Goal: Transaction & Acquisition: Download file/media

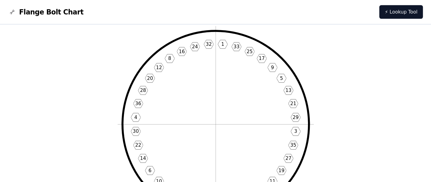
scroll to position [31, 0]
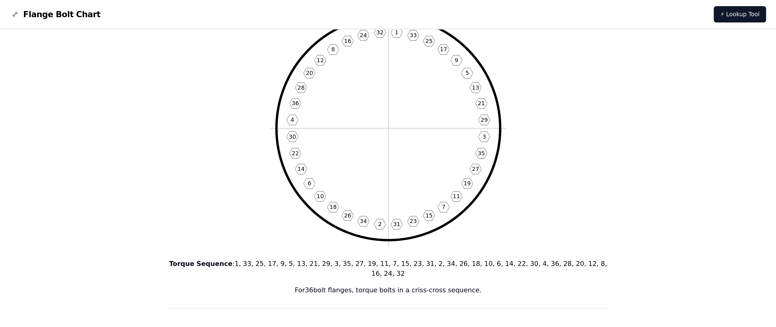
scroll to position [0, 0]
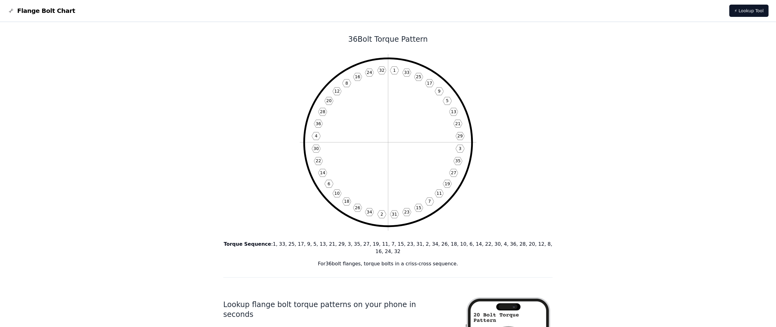
drag, startPoint x: 522, startPoint y: 111, endPoint x: 161, endPoint y: 100, distance: 360.9
drag, startPoint x: 360, startPoint y: 134, endPoint x: 672, endPoint y: 206, distance: 320.2
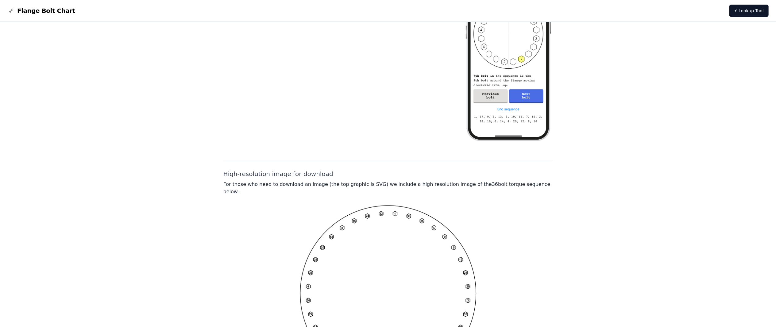
scroll to position [400, 0]
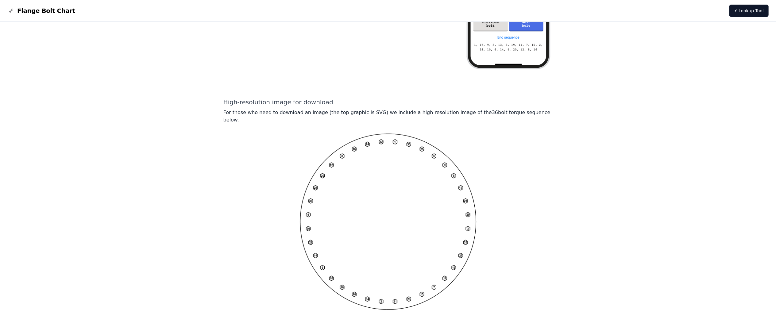
click at [328, 163] on img at bounding box center [388, 222] width 177 height 177
click at [274, 163] on div at bounding box center [389, 222] width 330 height 177
click at [388, 163] on img at bounding box center [388, 222] width 177 height 177
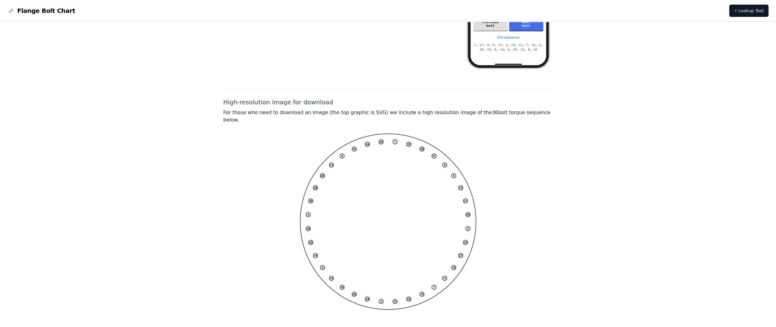
click at [283, 98] on h2 "High-resolution image for download" at bounding box center [389, 102] width 330 height 9
click at [284, 163] on div at bounding box center [389, 222] width 330 height 177
click at [379, 163] on img at bounding box center [388, 222] width 177 height 177
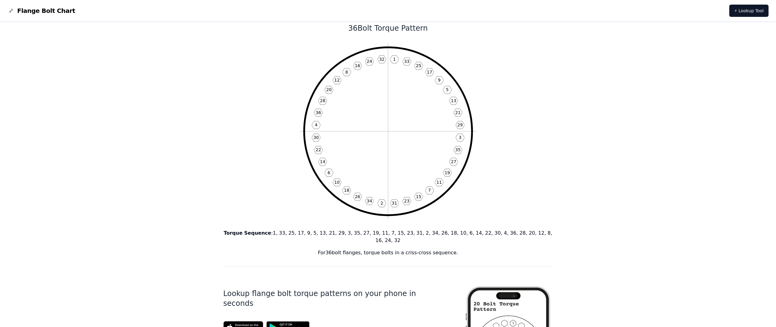
scroll to position [0, 0]
